Goal: Task Accomplishment & Management: Use online tool/utility

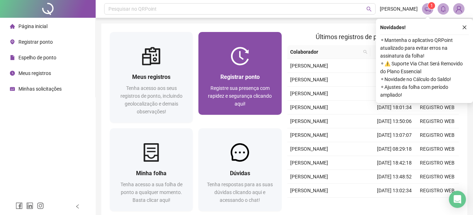
click at [238, 88] on span "Registre sua presença com rapidez e segurança clicando aqui!" at bounding box center [240, 95] width 64 height 21
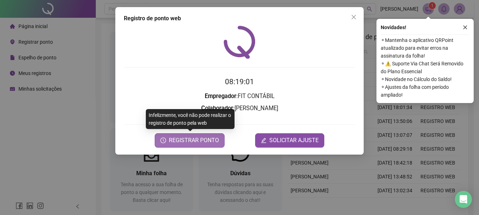
click at [216, 141] on span "REGISTRAR PONTO" at bounding box center [194, 140] width 50 height 9
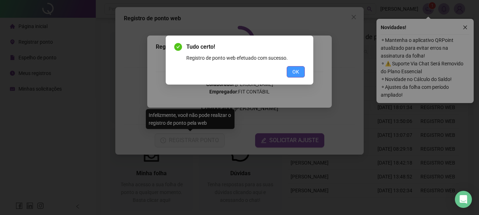
click at [297, 72] on span "OK" at bounding box center [295, 72] width 7 height 8
